Goal: Communication & Community: Participate in discussion

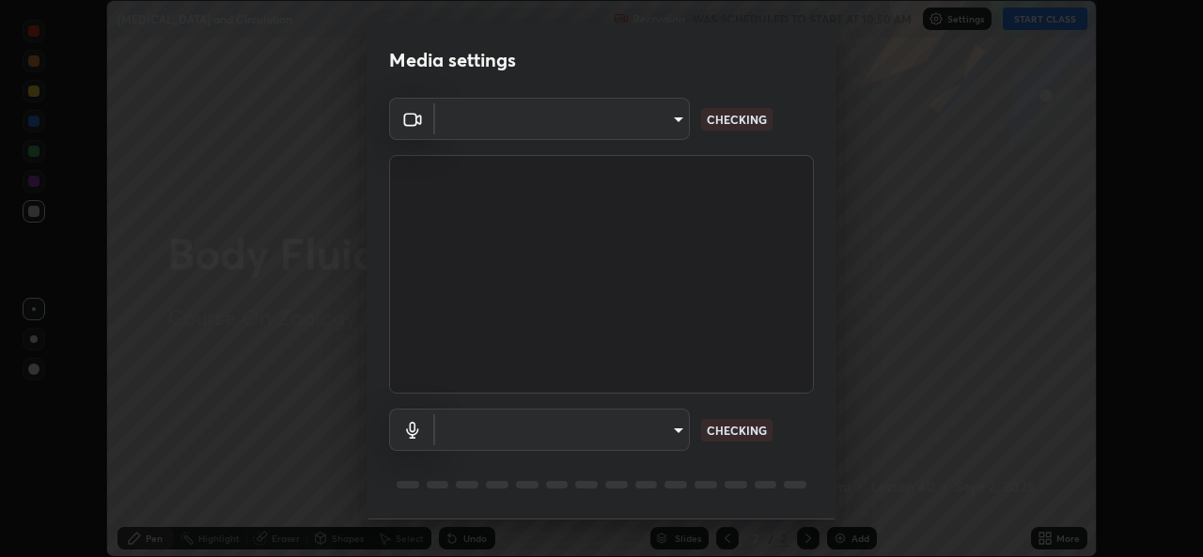
scroll to position [59, 0]
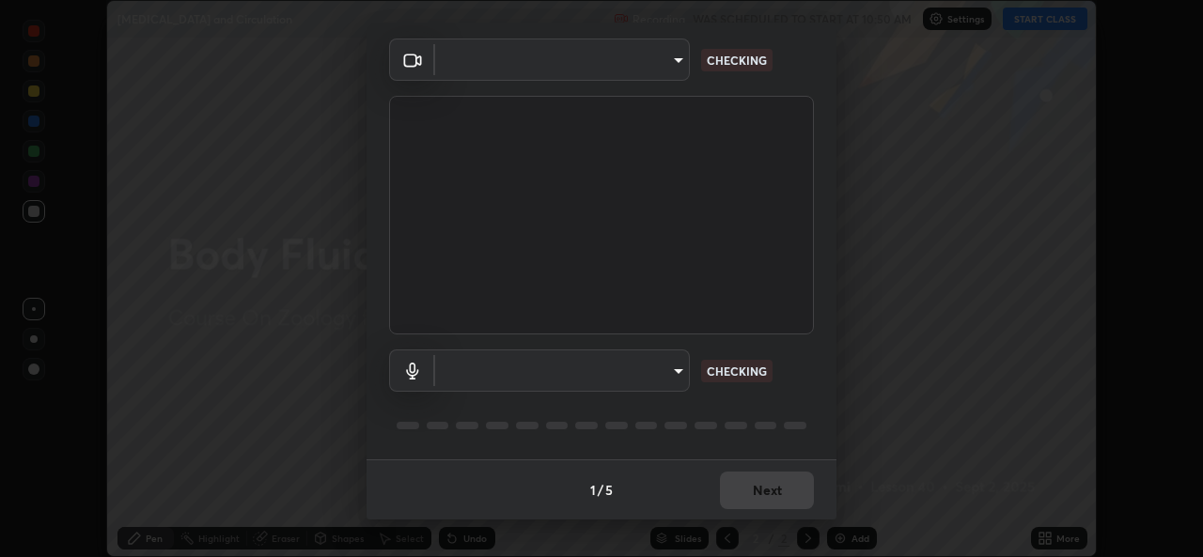
type input "49ae221ac10e7450fae1aa5d9d074b6745a4d7b76778b29691f85c0d3e1dda1d"
click at [670, 375] on body "Erase all [MEDICAL_DATA] and Circulation Recording WAS SCHEDULED TO START AT 10…" at bounding box center [601, 278] width 1203 height 557
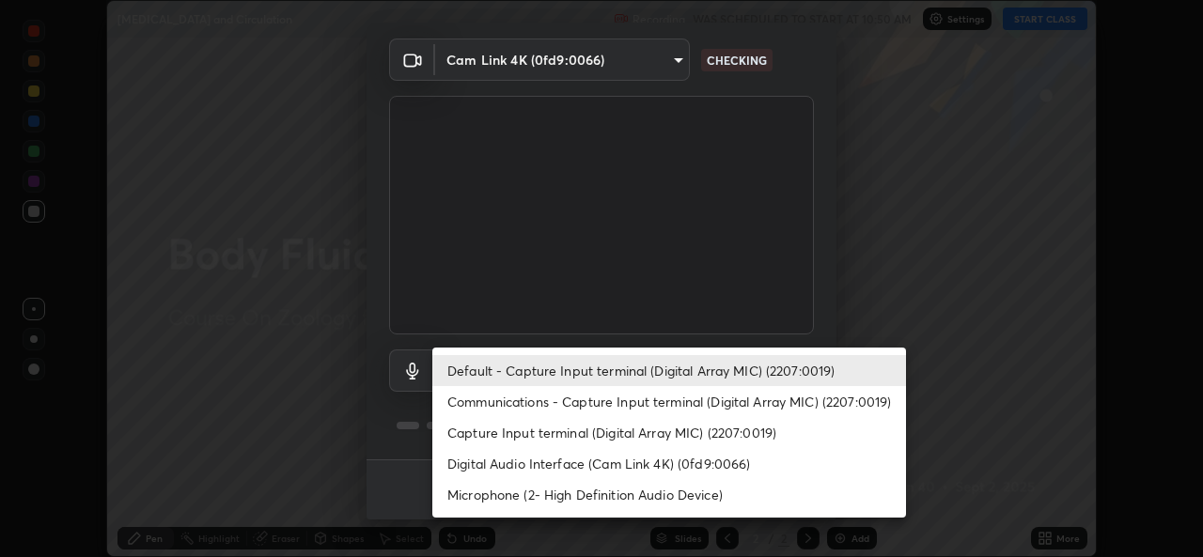
click at [667, 406] on li "Communications - Capture Input terminal (Digital Array MIC) (2207:0019)" at bounding box center [669, 401] width 474 height 31
type input "communications"
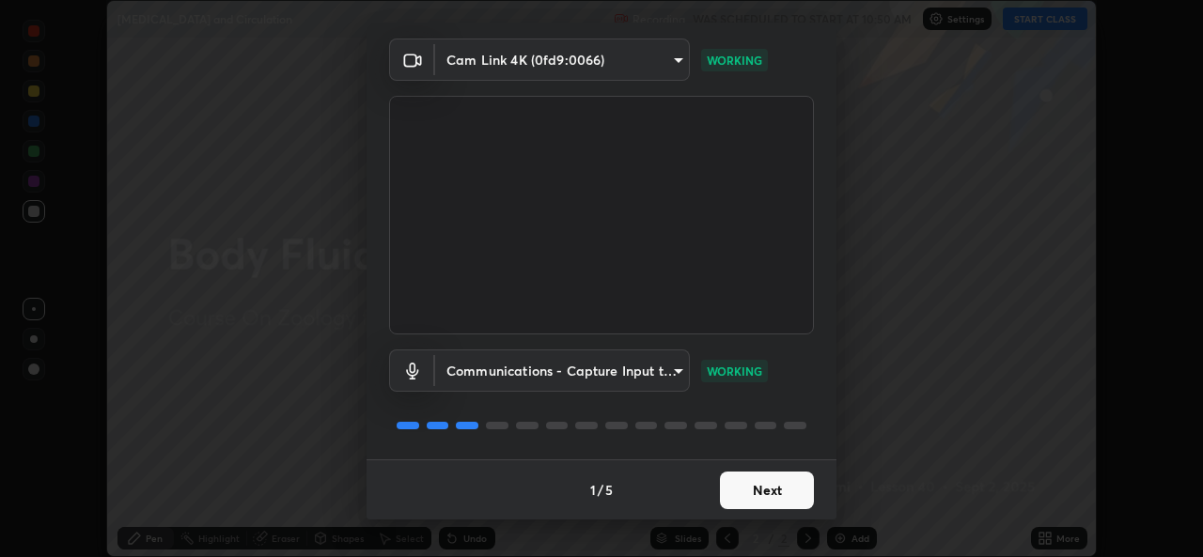
click at [764, 494] on button "Next" at bounding box center [767, 491] width 94 height 38
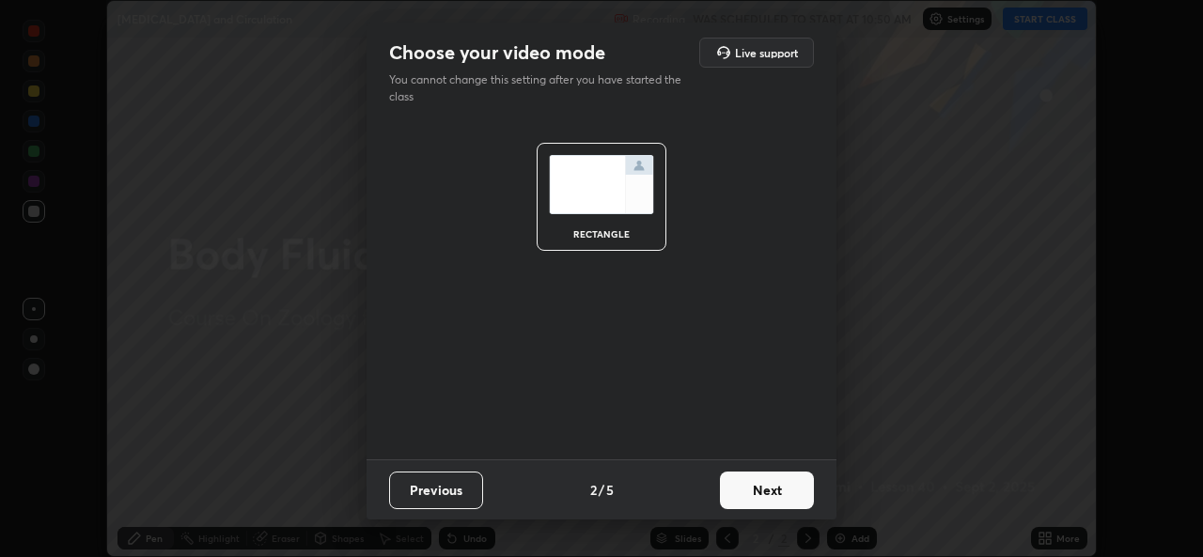
scroll to position [0, 0]
click at [784, 495] on button "Next" at bounding box center [767, 491] width 94 height 38
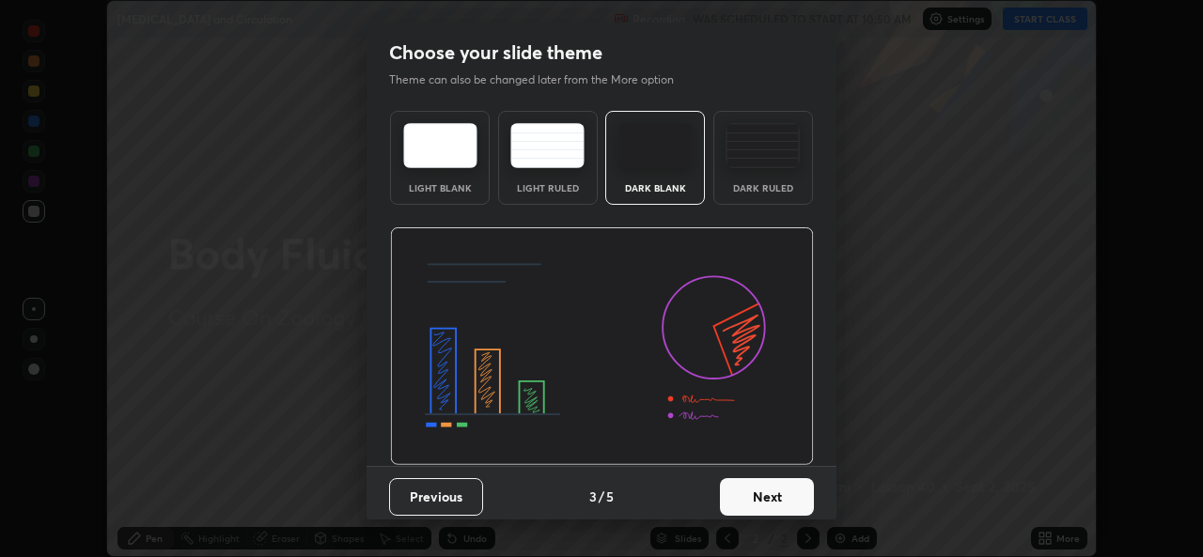
click at [804, 493] on button "Next" at bounding box center [767, 497] width 94 height 38
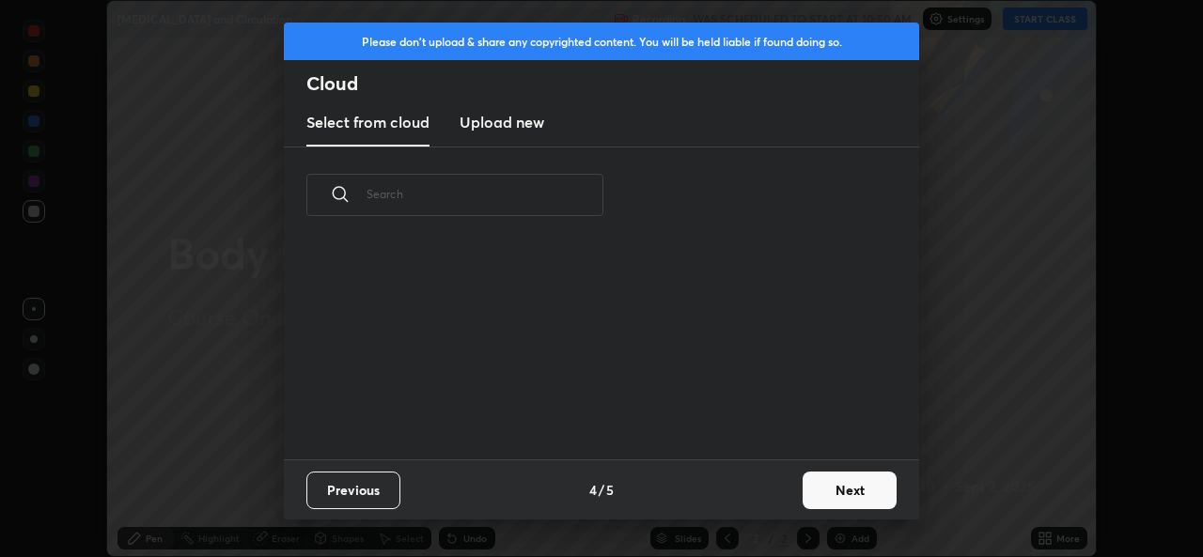
click at [830, 492] on button "Next" at bounding box center [850, 491] width 94 height 38
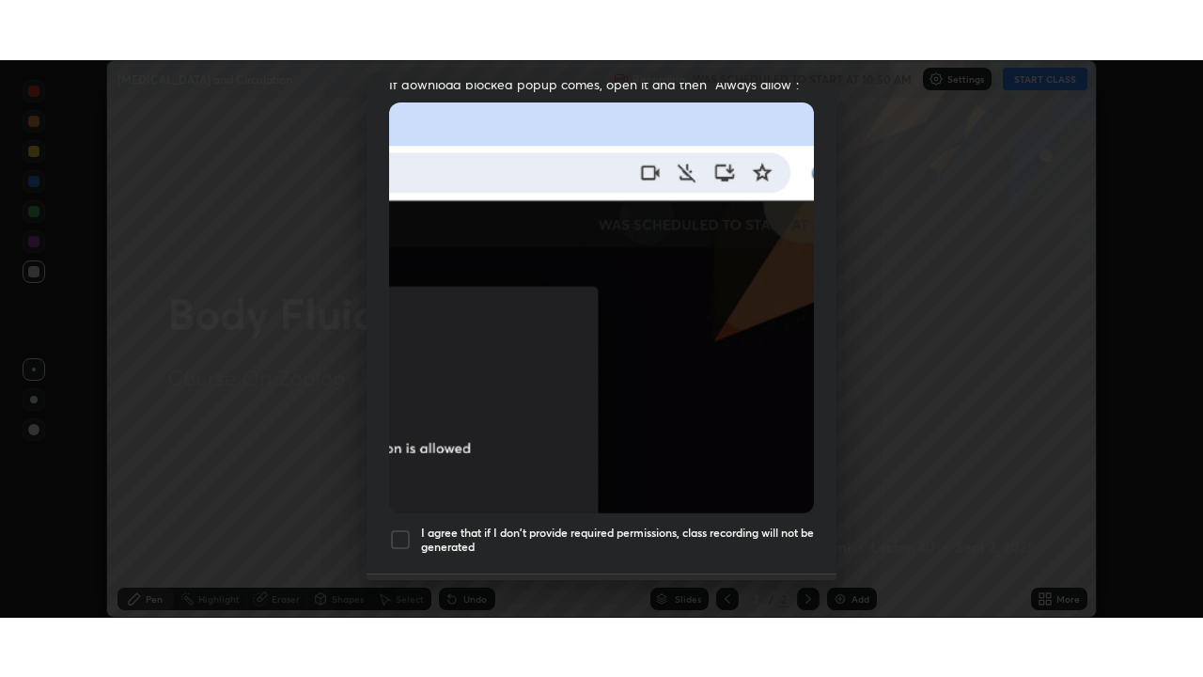
scroll to position [443, 0]
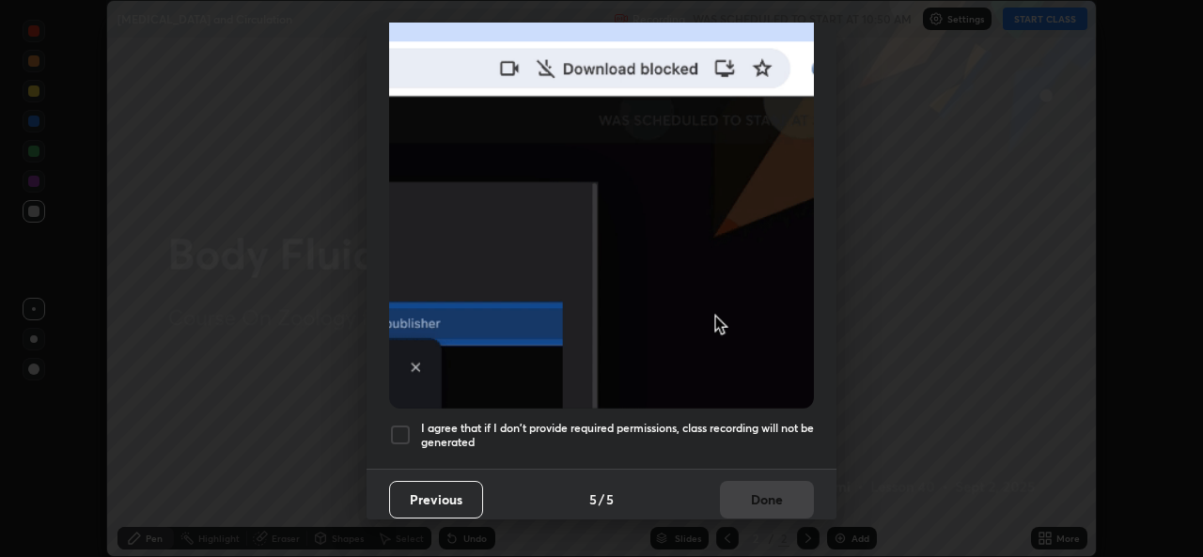
click at [392, 424] on div at bounding box center [400, 435] width 23 height 23
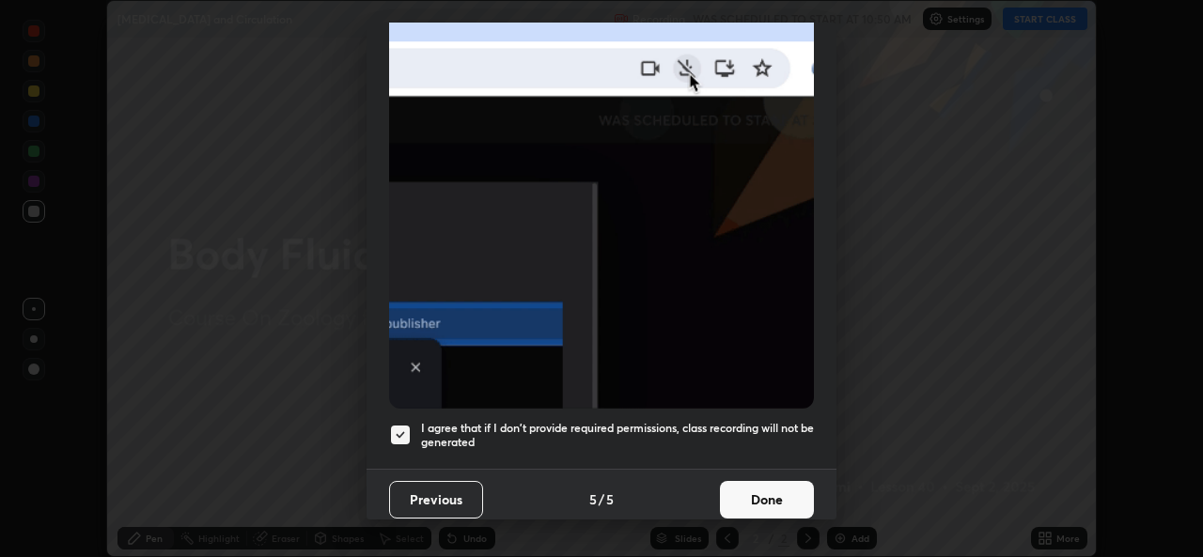
click at [756, 487] on button "Done" at bounding box center [767, 500] width 94 height 38
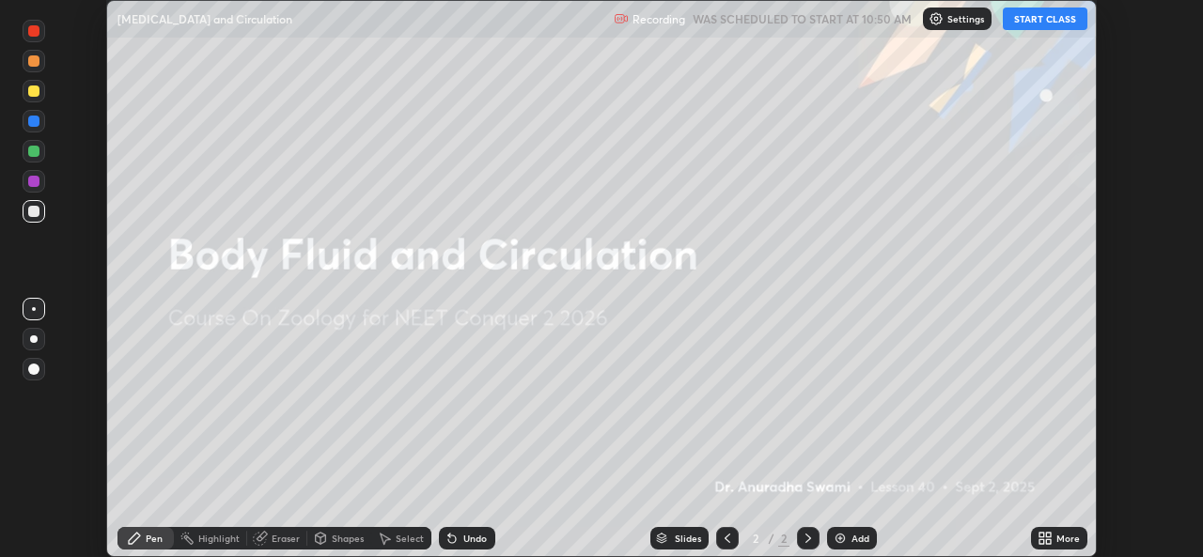
click at [1042, 24] on button "START CLASS" at bounding box center [1045, 19] width 85 height 23
click at [1043, 533] on icon at bounding box center [1042, 535] width 5 height 5
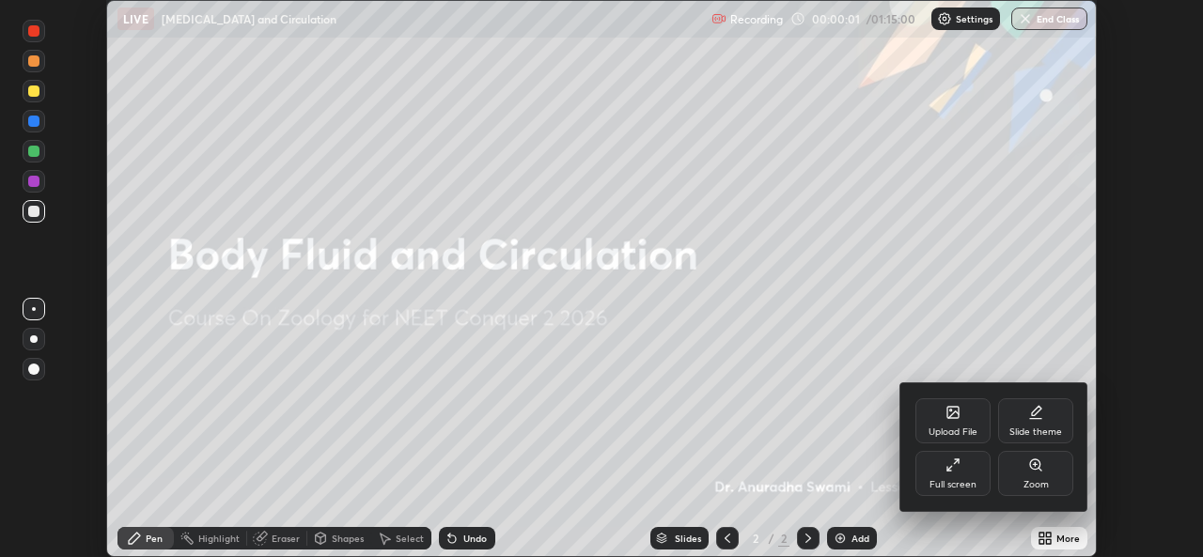
click at [963, 467] on div "Full screen" at bounding box center [953, 473] width 75 height 45
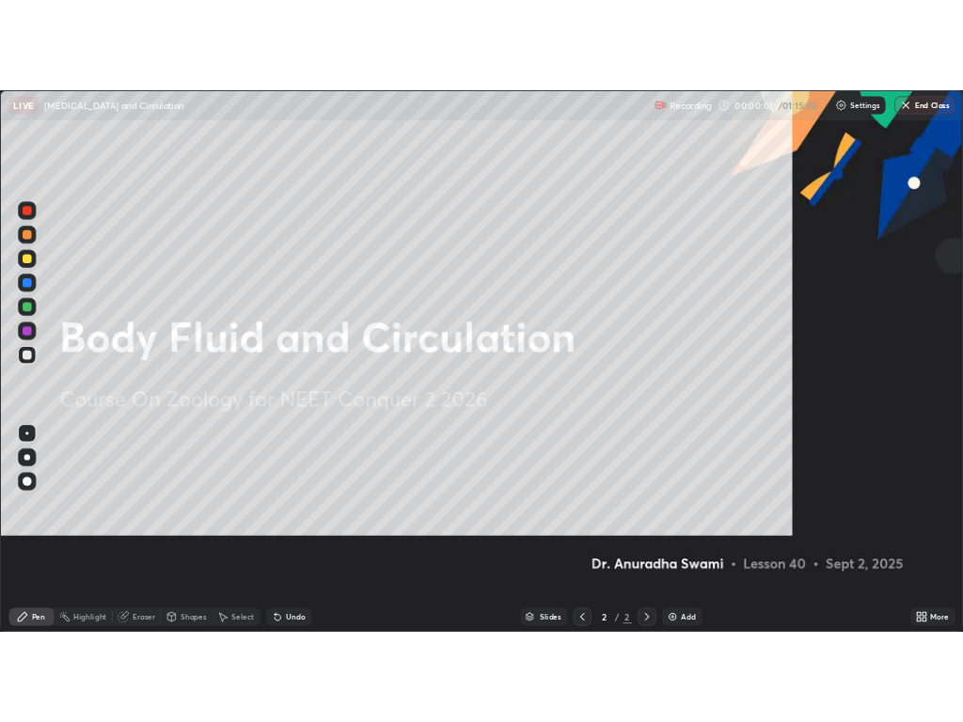
scroll to position [677, 1203]
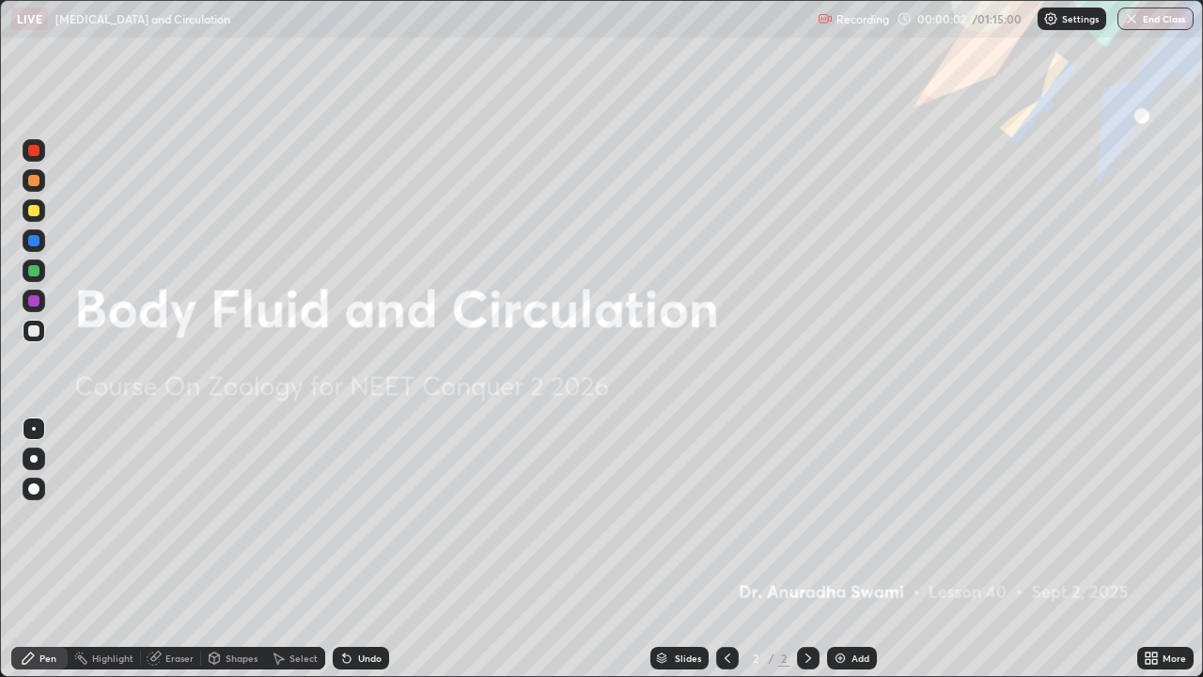
click at [842, 557] on img at bounding box center [840, 658] width 15 height 15
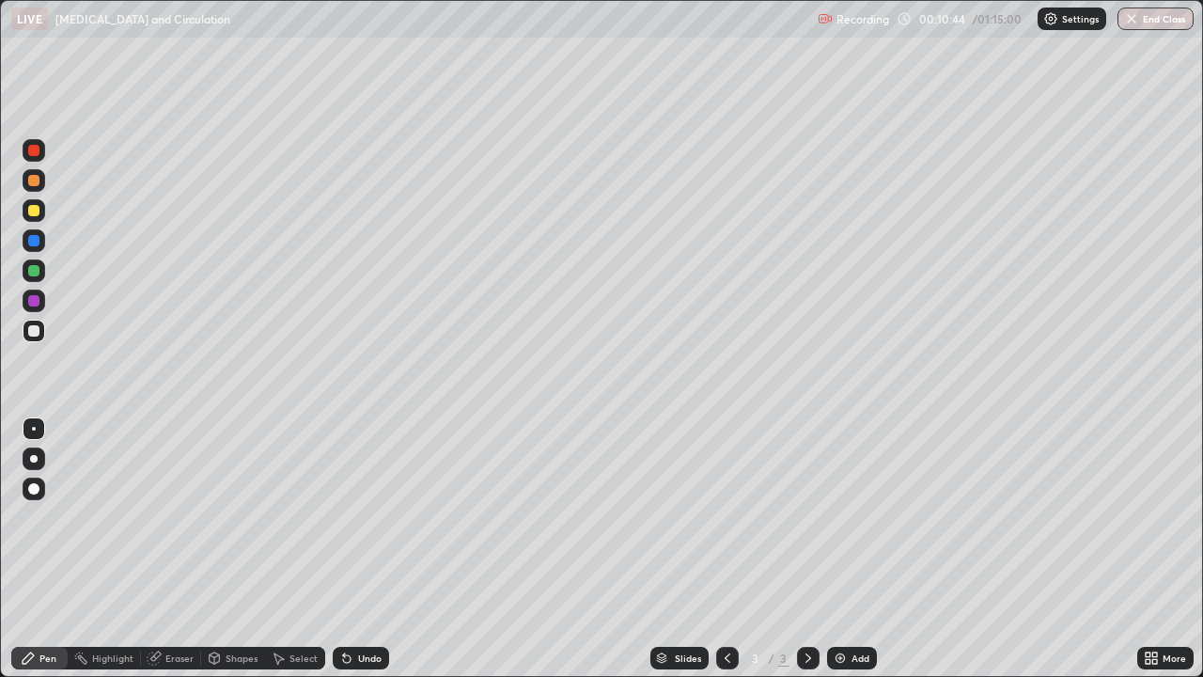
click at [840, 557] on img at bounding box center [840, 658] width 15 height 15
click at [723, 557] on icon at bounding box center [727, 658] width 15 height 15
click at [728, 557] on icon at bounding box center [727, 658] width 15 height 15
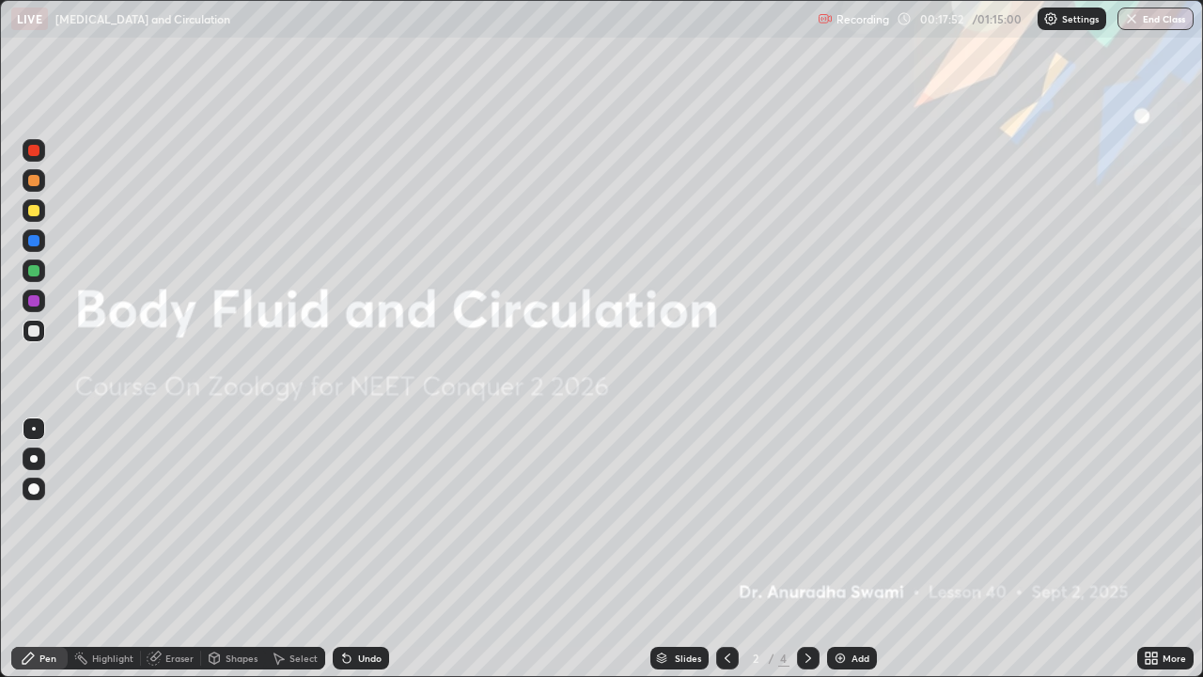
click at [807, 557] on icon at bounding box center [809, 657] width 6 height 9
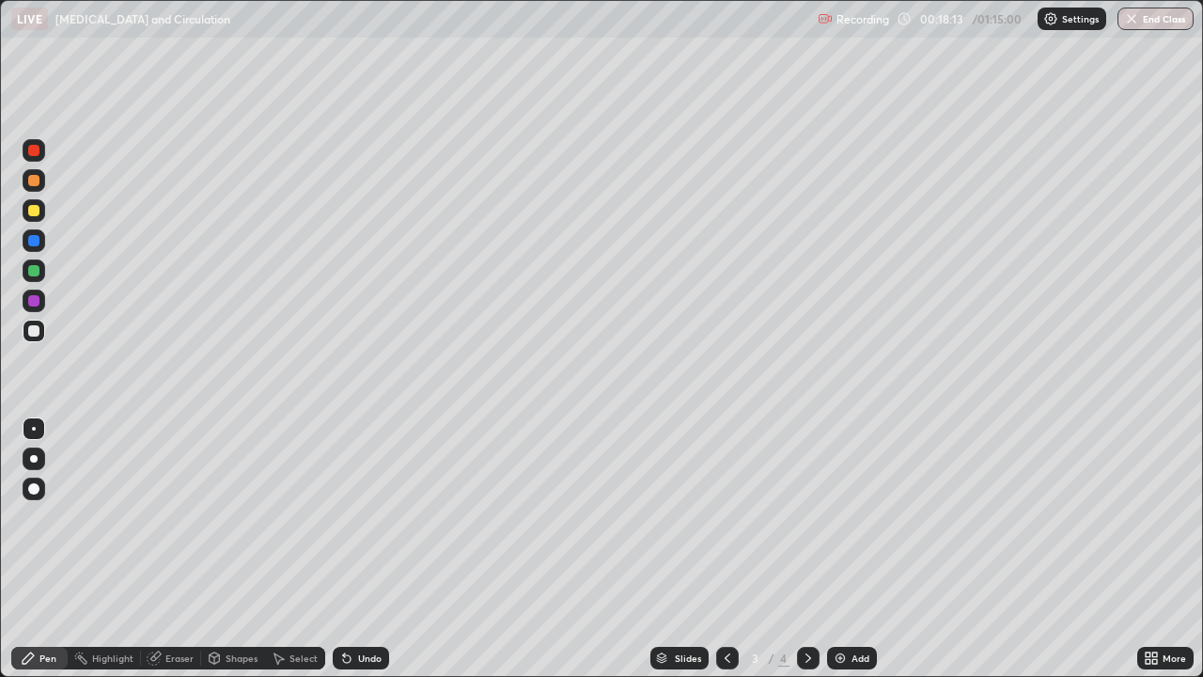
click at [178, 557] on div "Eraser" at bounding box center [179, 657] width 28 height 9
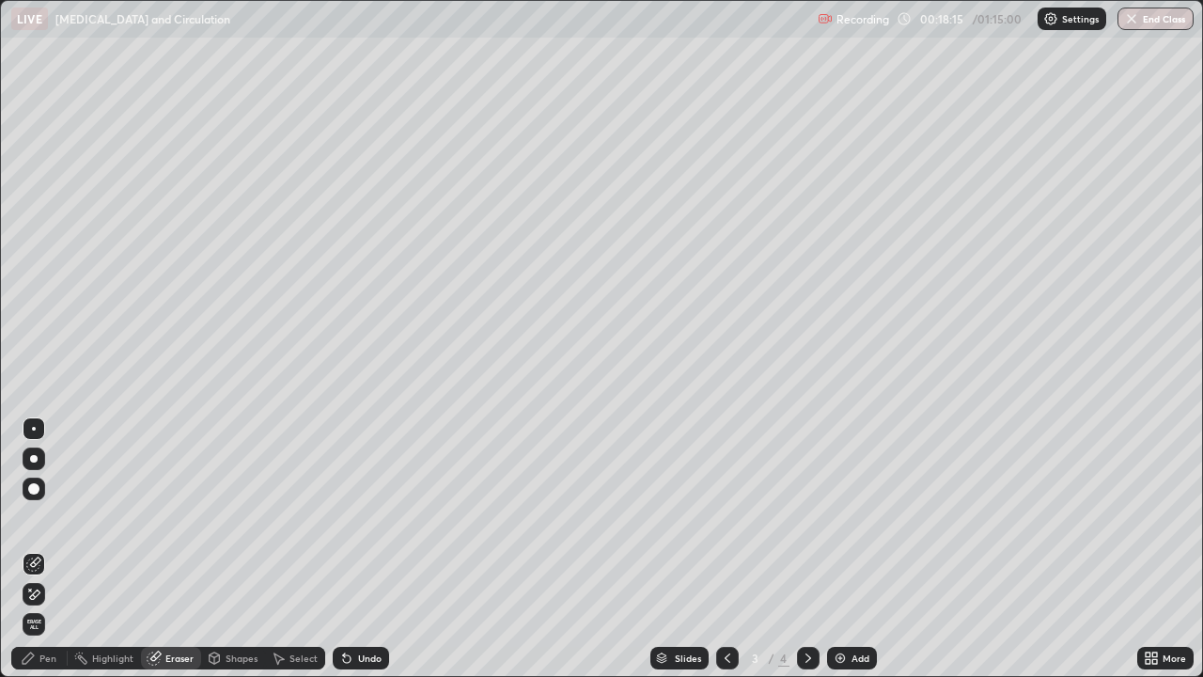
click at [39, 557] on div "Pen" at bounding box center [39, 658] width 56 height 23
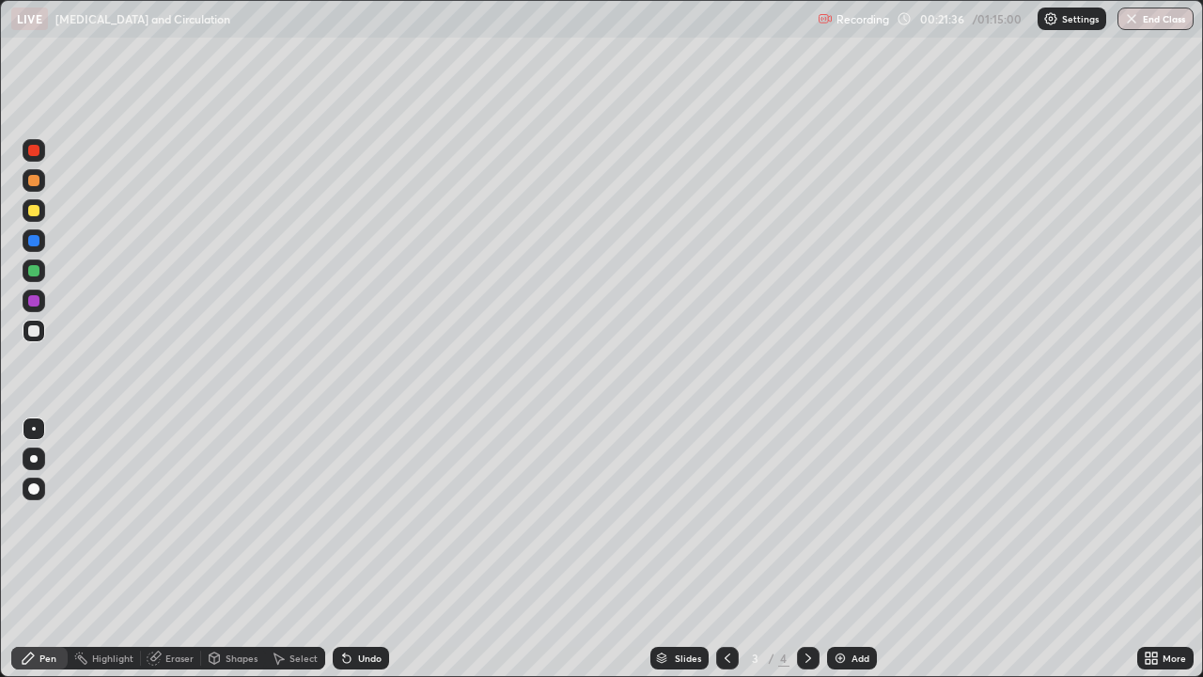
click at [808, 557] on icon at bounding box center [808, 658] width 15 height 15
click at [840, 557] on img at bounding box center [840, 658] width 15 height 15
click at [173, 557] on div "Eraser" at bounding box center [179, 657] width 28 height 9
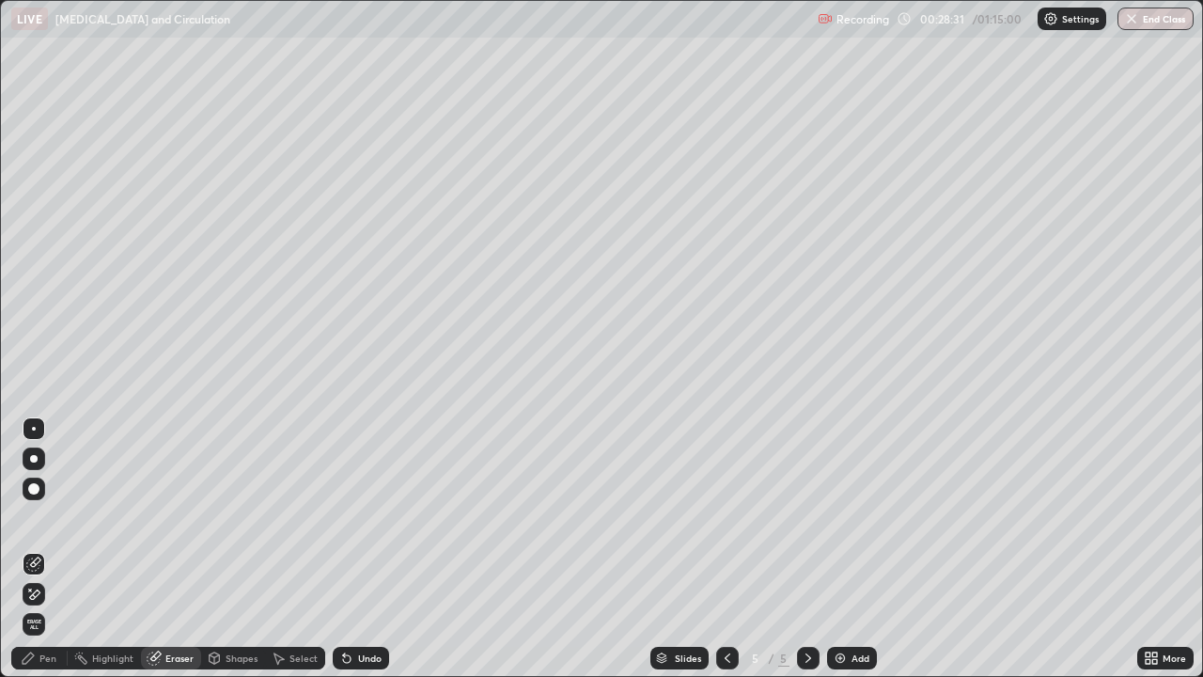
click at [52, 557] on div "Pen" at bounding box center [47, 657] width 17 height 9
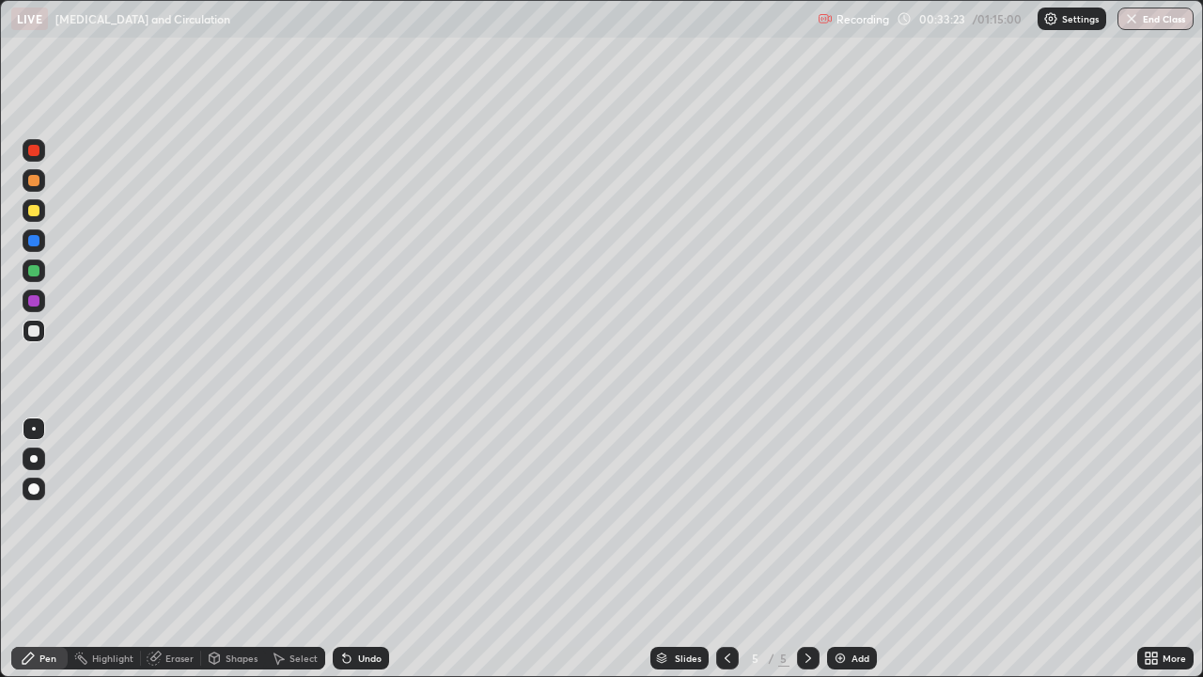
click at [157, 557] on icon at bounding box center [154, 658] width 12 height 12
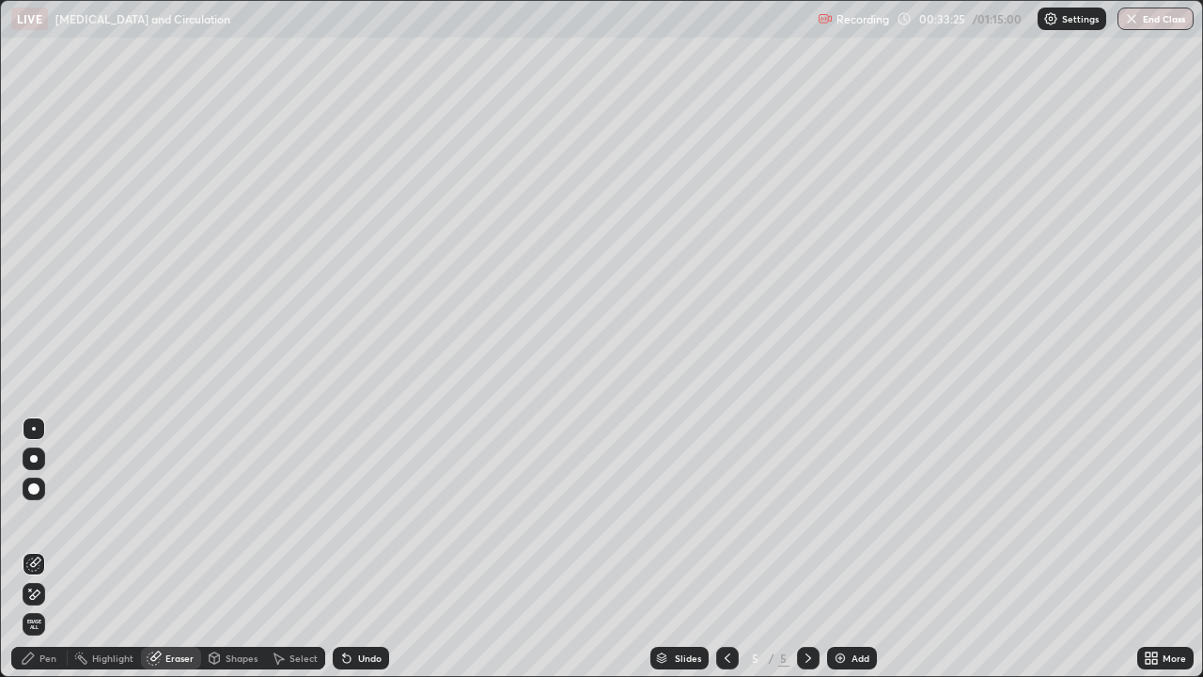
click at [42, 557] on div "Pen" at bounding box center [39, 658] width 56 height 23
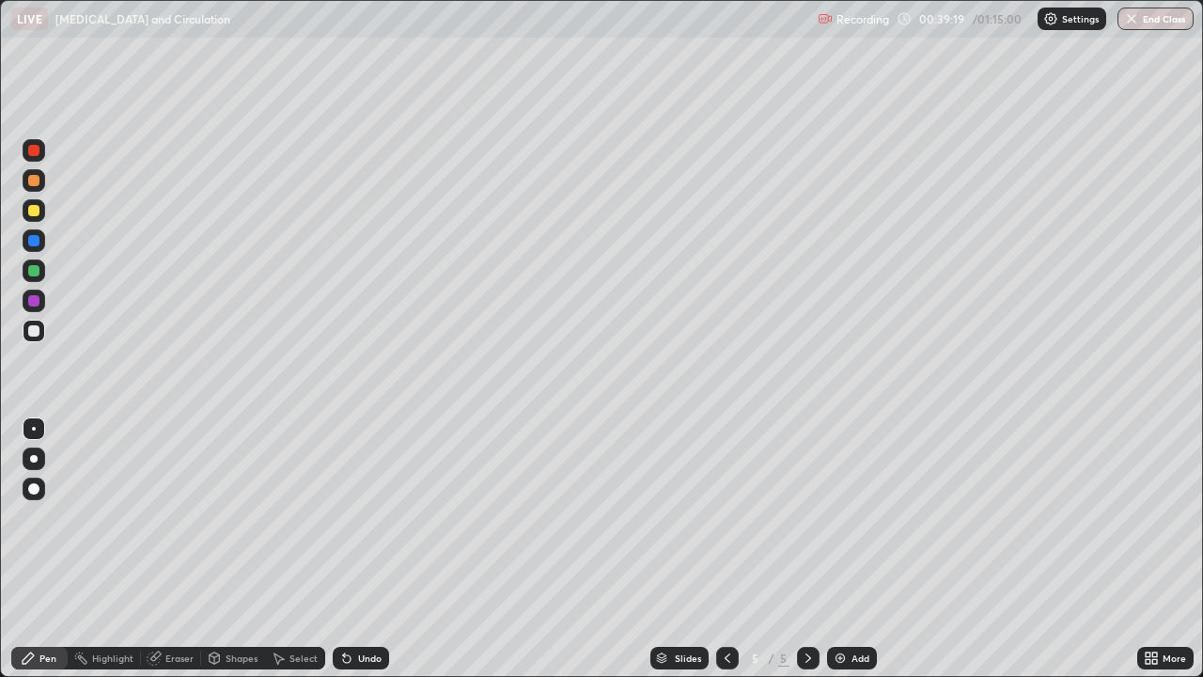
click at [843, 557] on img at bounding box center [840, 658] width 15 height 15
click at [36, 209] on div at bounding box center [33, 210] width 11 height 11
click at [843, 557] on img at bounding box center [840, 658] width 15 height 15
click at [161, 557] on div "Eraser" at bounding box center [171, 658] width 60 height 23
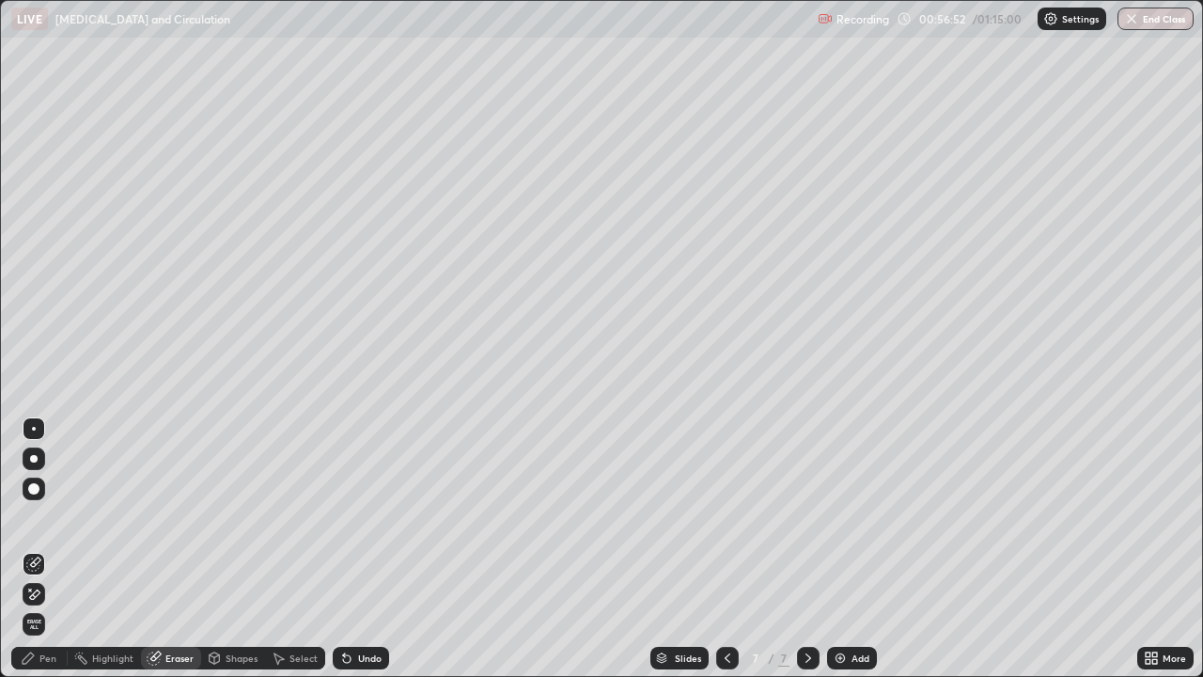
click at [51, 557] on div "Pen" at bounding box center [47, 657] width 17 height 9
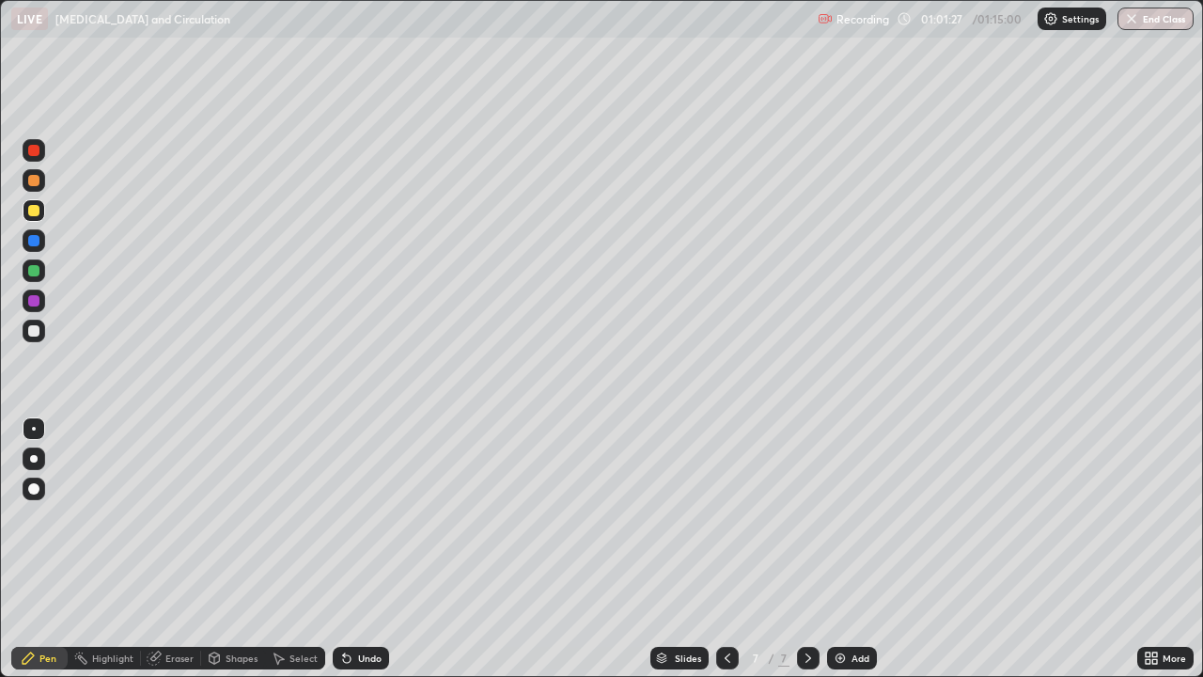
click at [725, 557] on icon at bounding box center [727, 658] width 15 height 15
click at [838, 557] on img at bounding box center [840, 658] width 15 height 15
click at [1131, 21] on img "button" at bounding box center [1131, 18] width 15 height 15
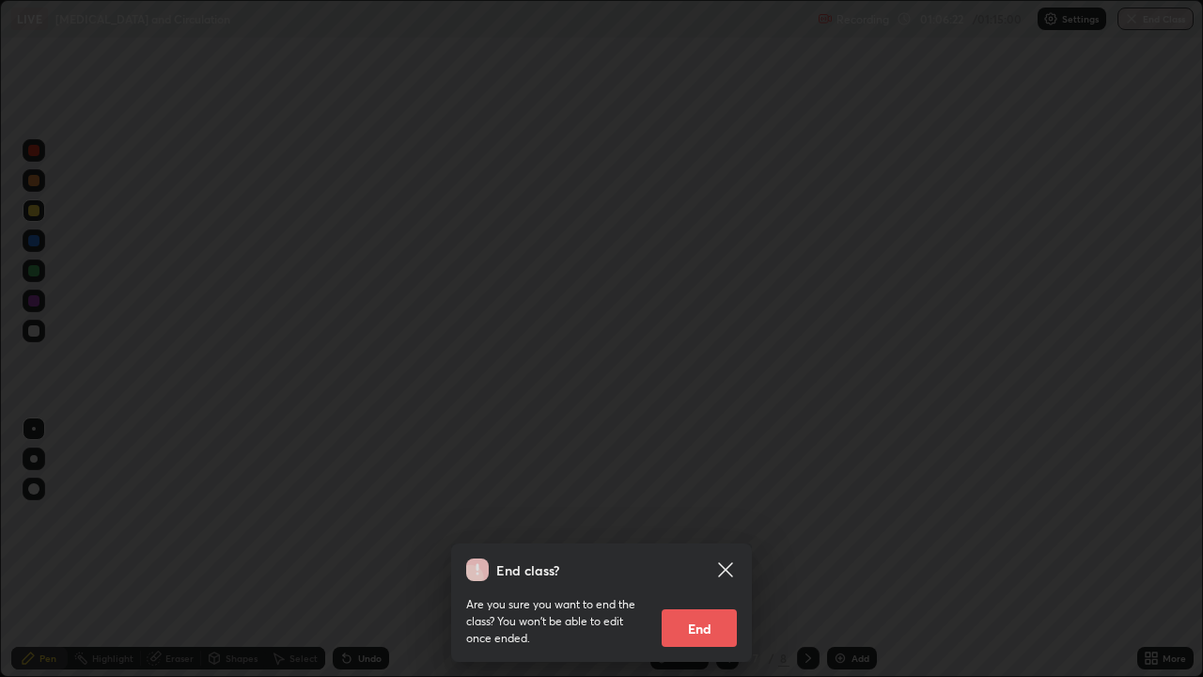
click at [713, 557] on button "End" at bounding box center [699, 628] width 75 height 38
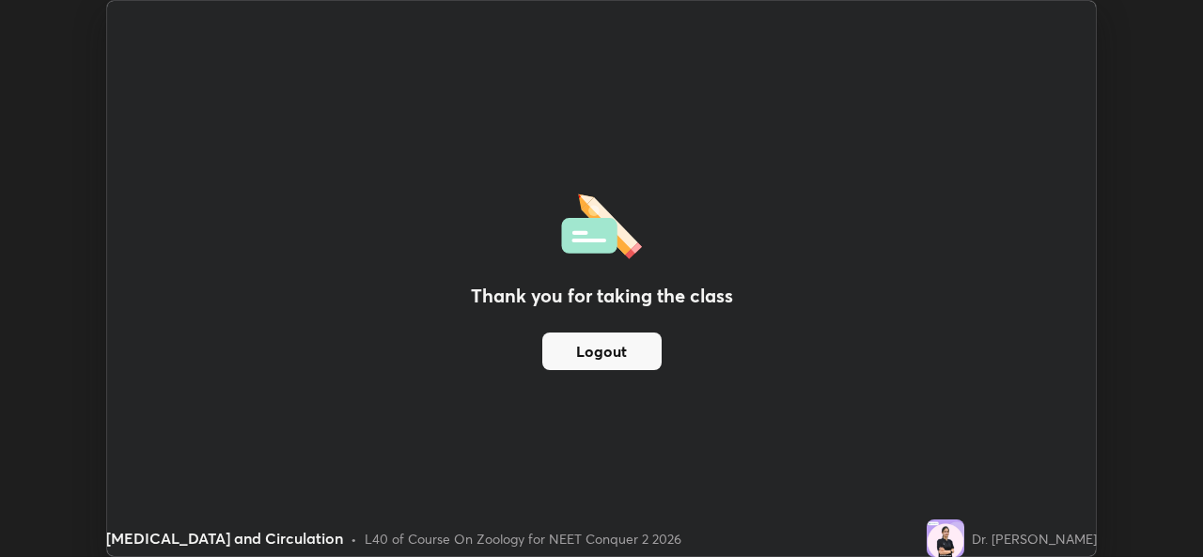
scroll to position [93449, 92803]
